Goal: Information Seeking & Learning: Find specific fact

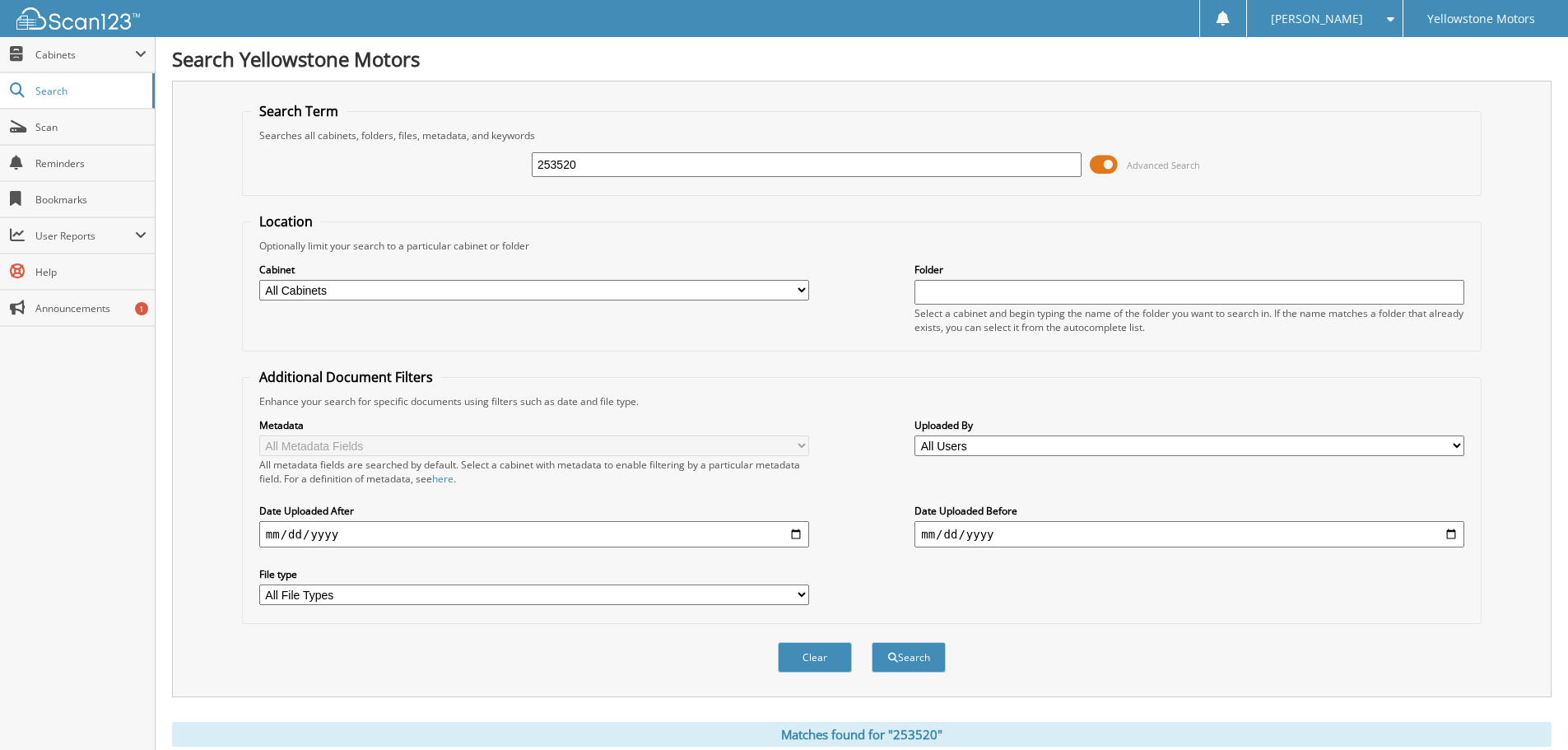
drag, startPoint x: 588, startPoint y: 165, endPoint x: 329, endPoint y: 196, distance: 260.8
click at [465, 182] on div "253520 Advanced Search" at bounding box center [862, 164] width 1222 height 44
type input "255233"
click at [872, 641] on button "Search" at bounding box center [909, 656] width 74 height 31
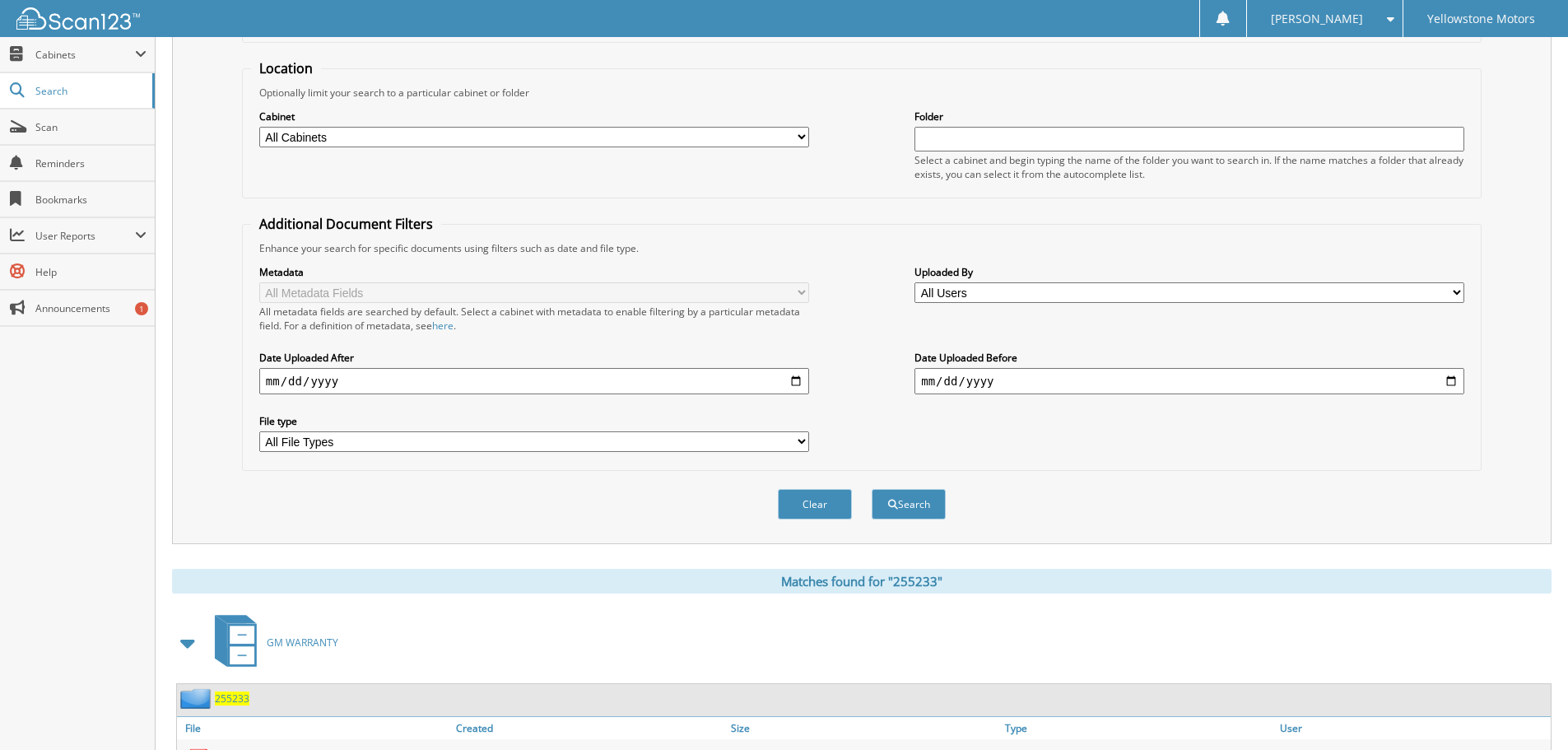
scroll to position [262, 0]
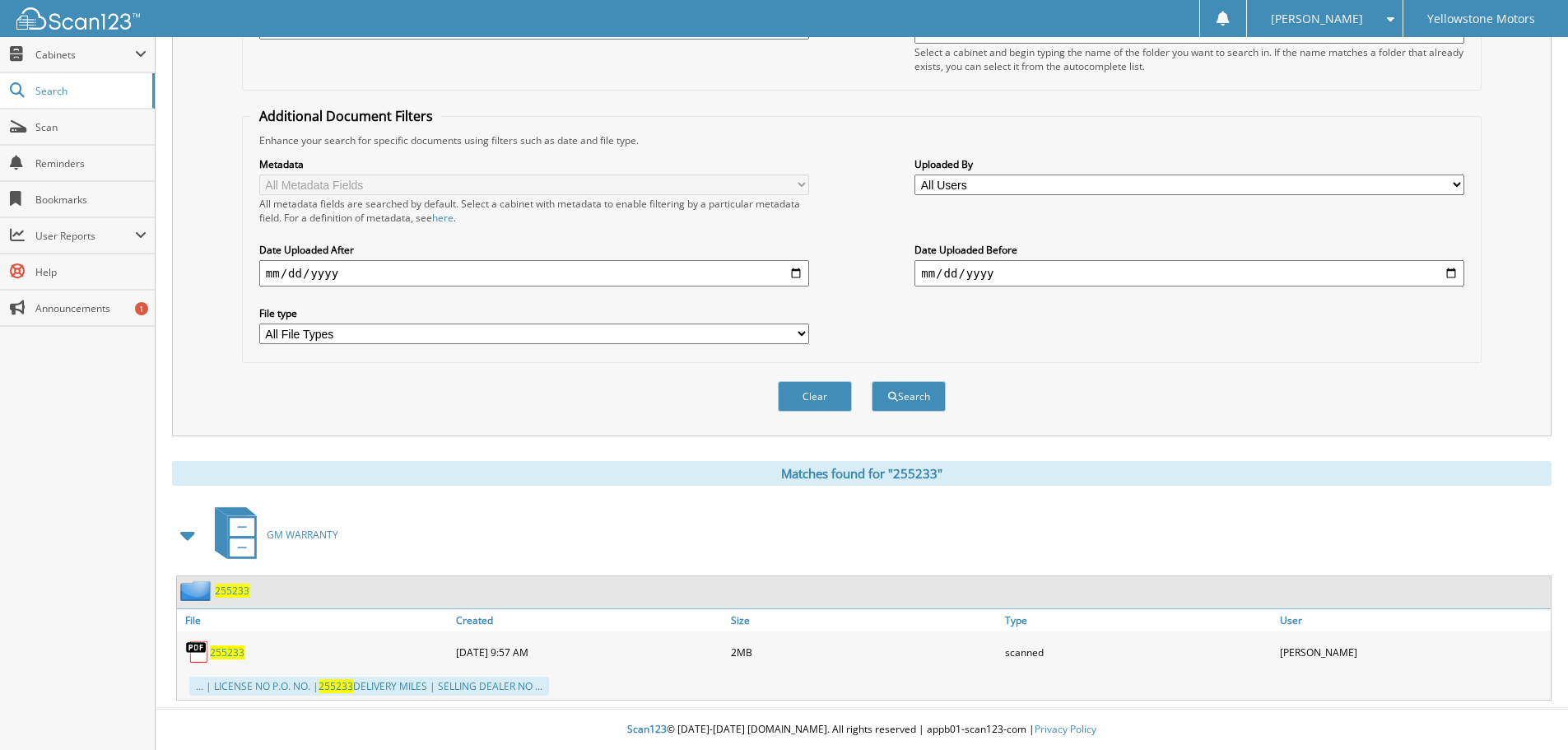
click at [236, 649] on span "255233" at bounding box center [226, 652] width 35 height 14
